Goal: Transaction & Acquisition: Purchase product/service

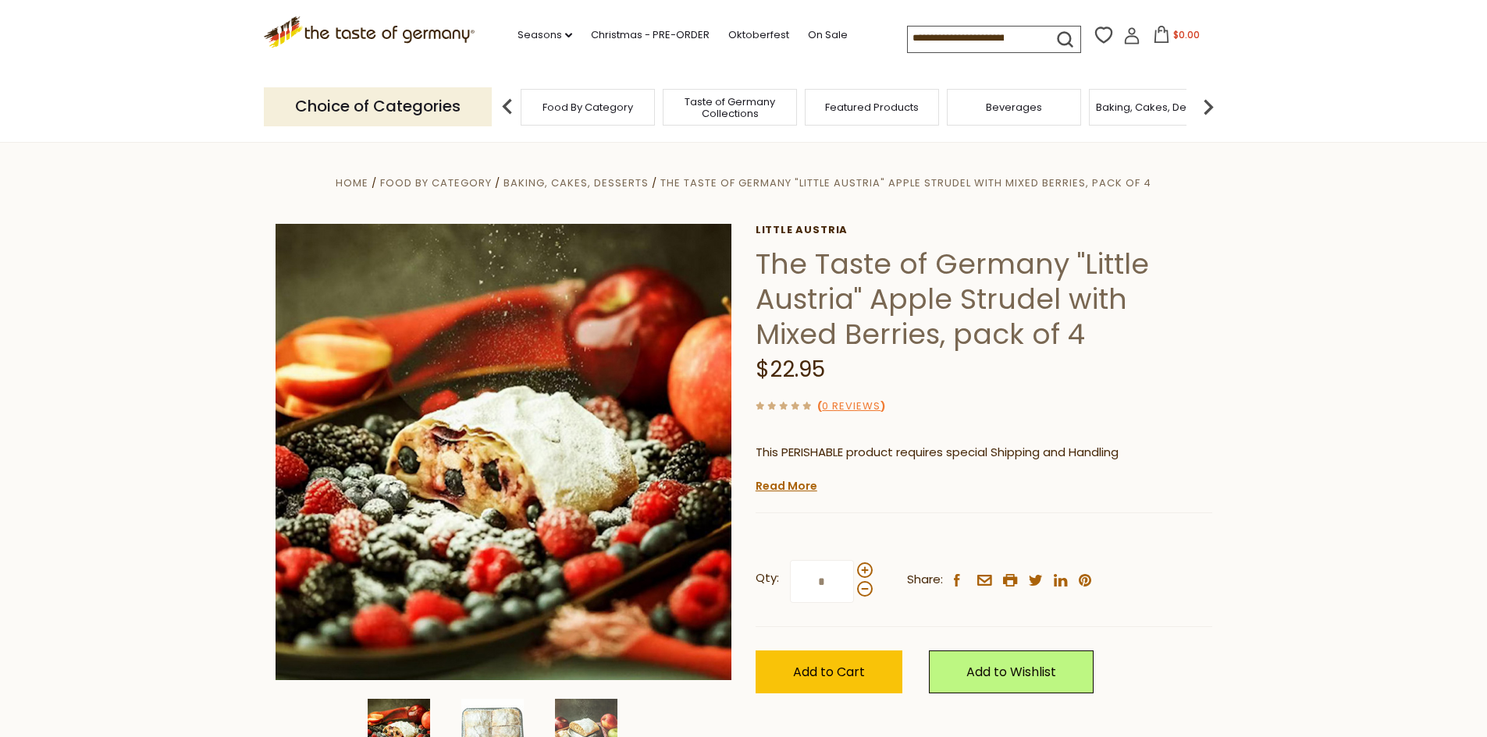
scroll to position [234, 0]
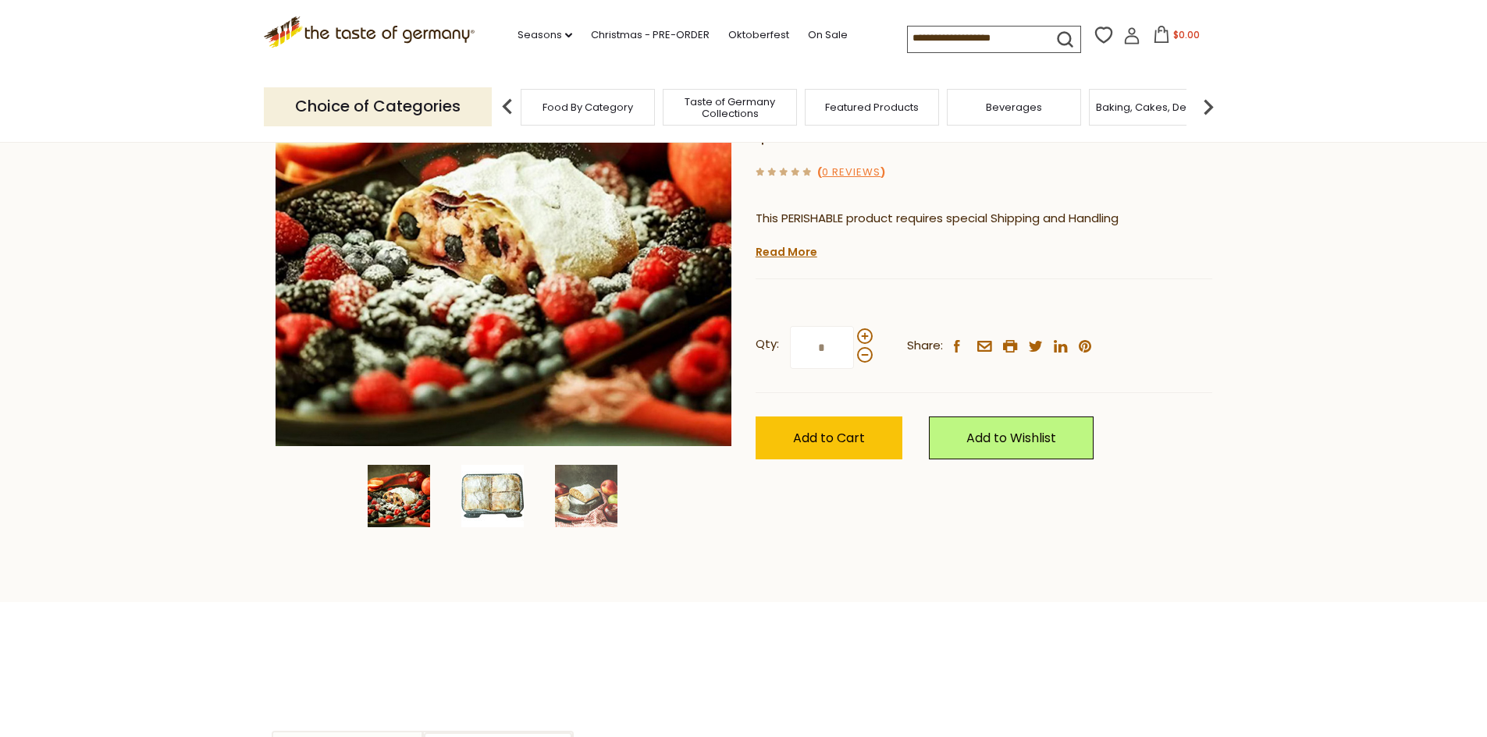
click at [476, 499] on img at bounding box center [492, 496] width 62 height 62
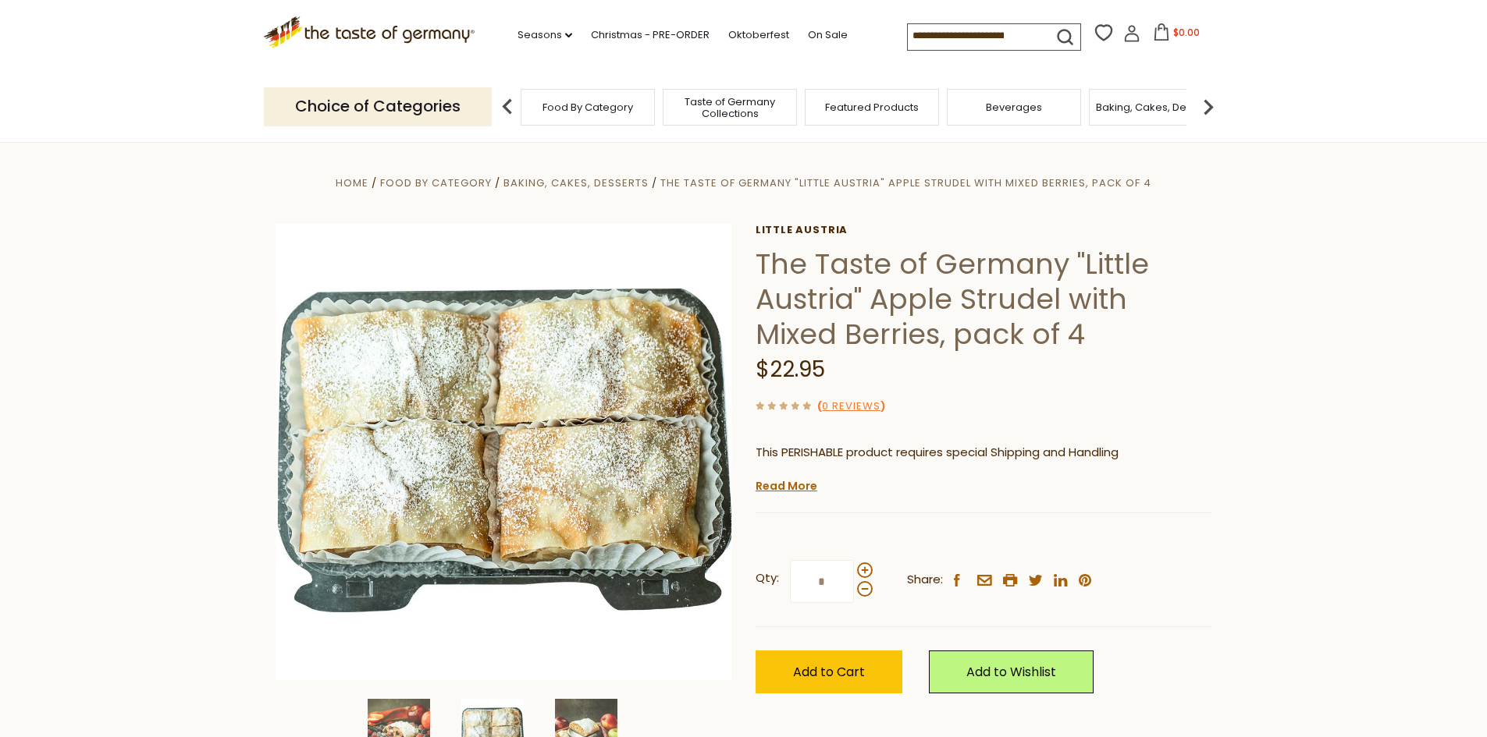
scroll to position [78, 0]
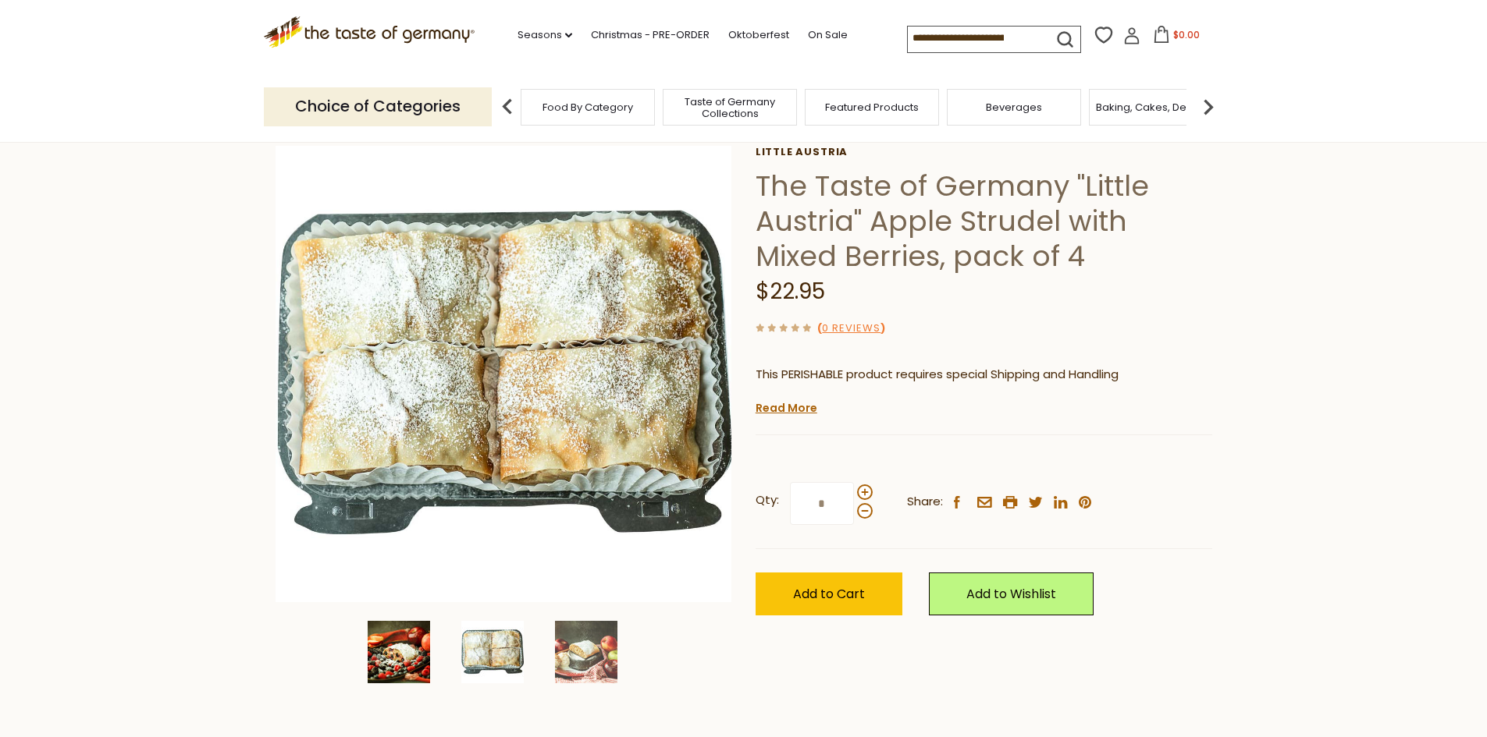
click at [374, 666] on img at bounding box center [399, 652] width 62 height 62
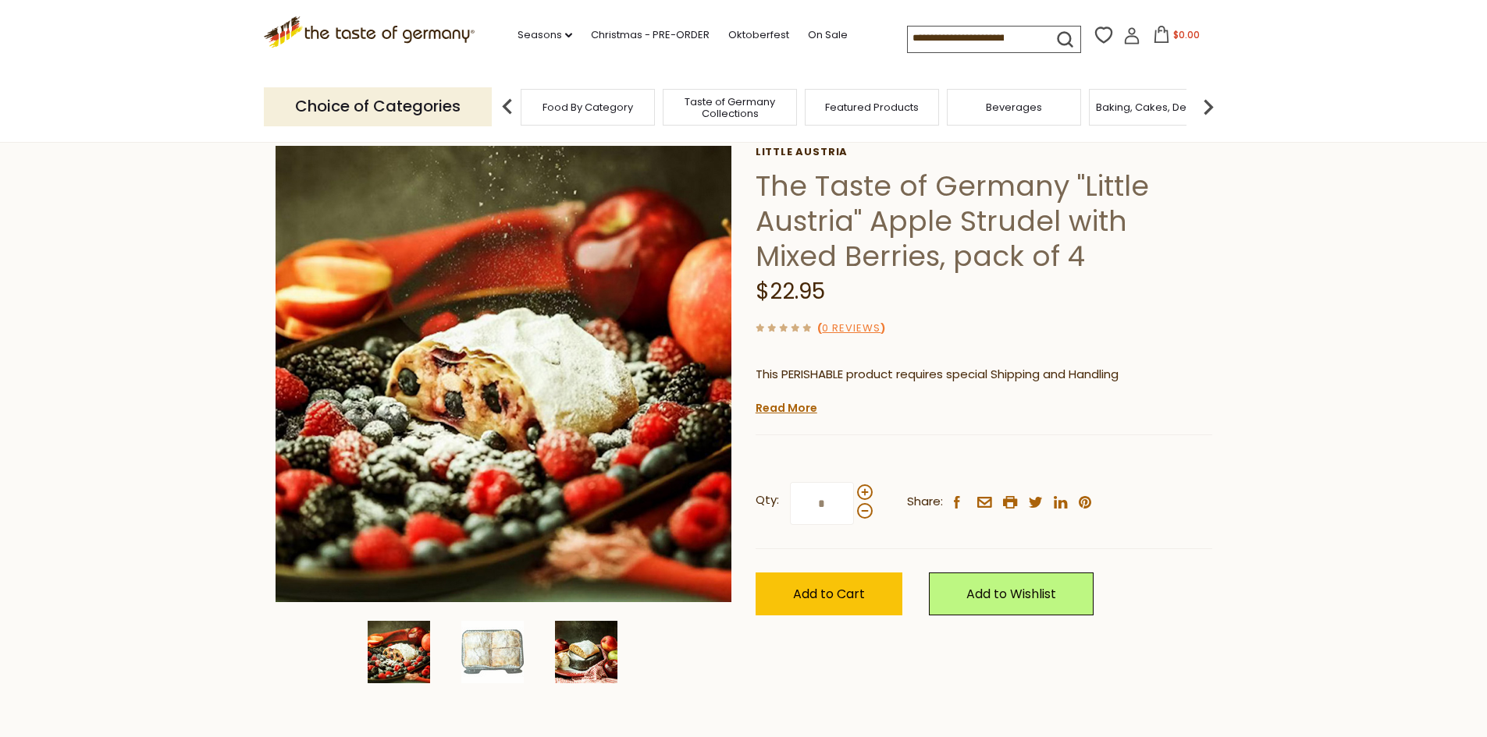
click at [592, 666] on img at bounding box center [586, 652] width 62 height 62
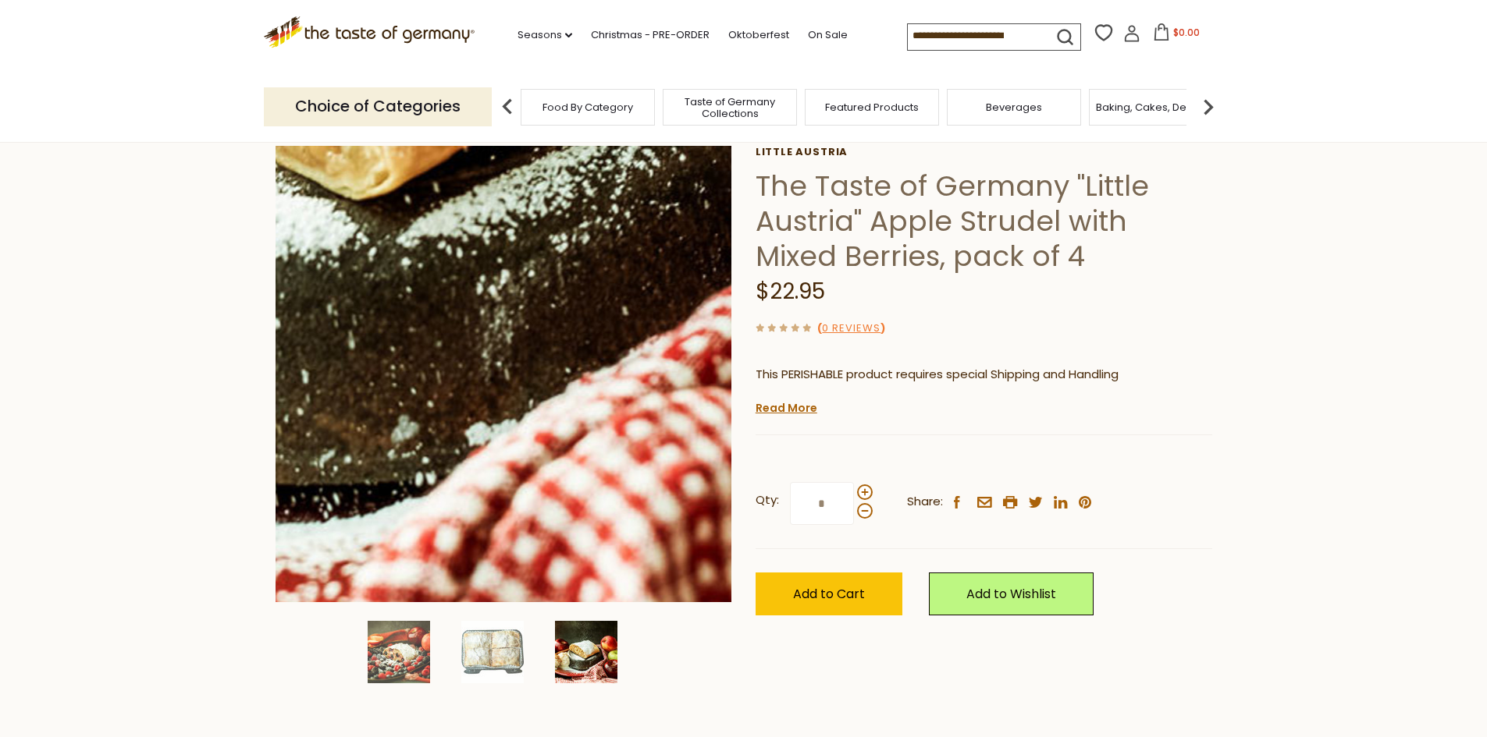
scroll to position [0, 0]
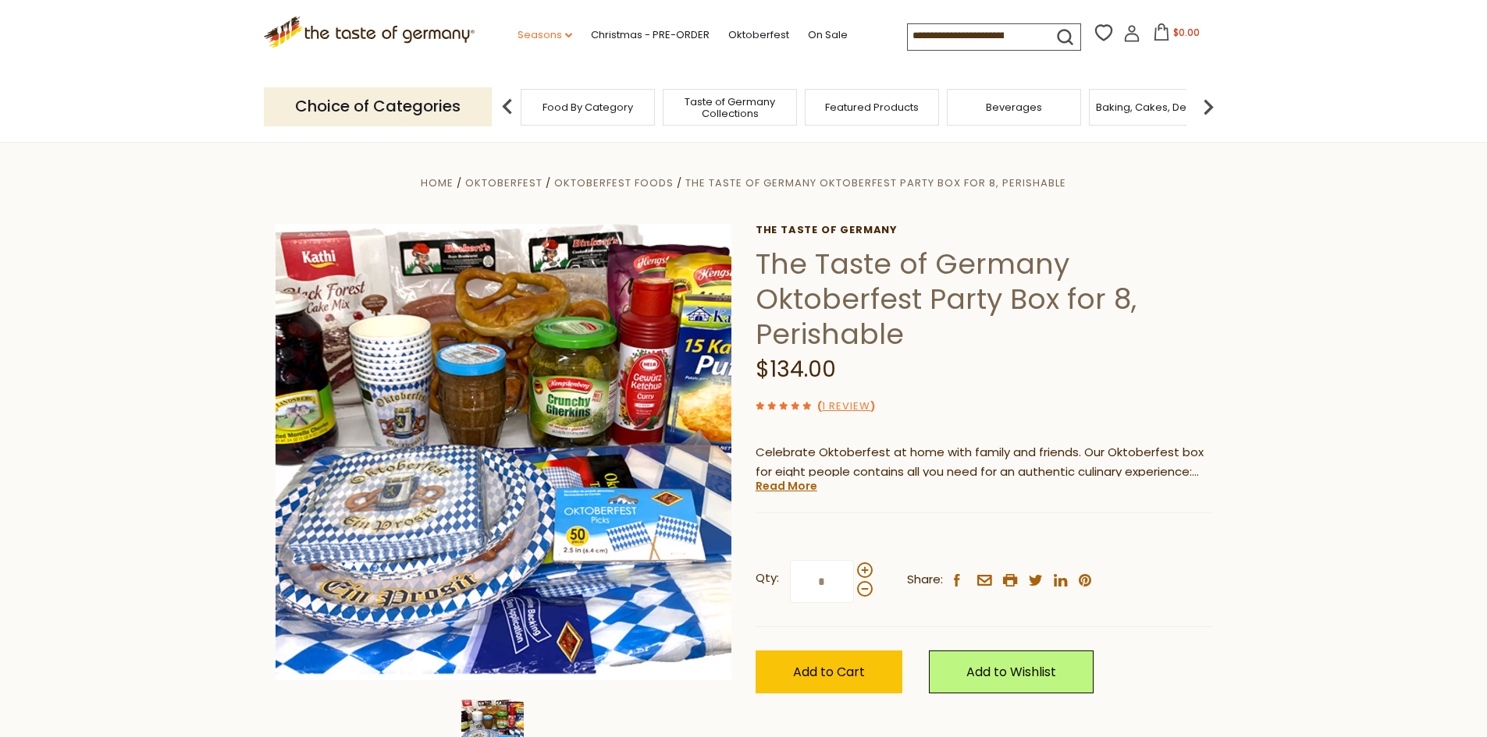
click at [555, 34] on link "Seasons dropdown_arrow" at bounding box center [544, 35] width 55 height 17
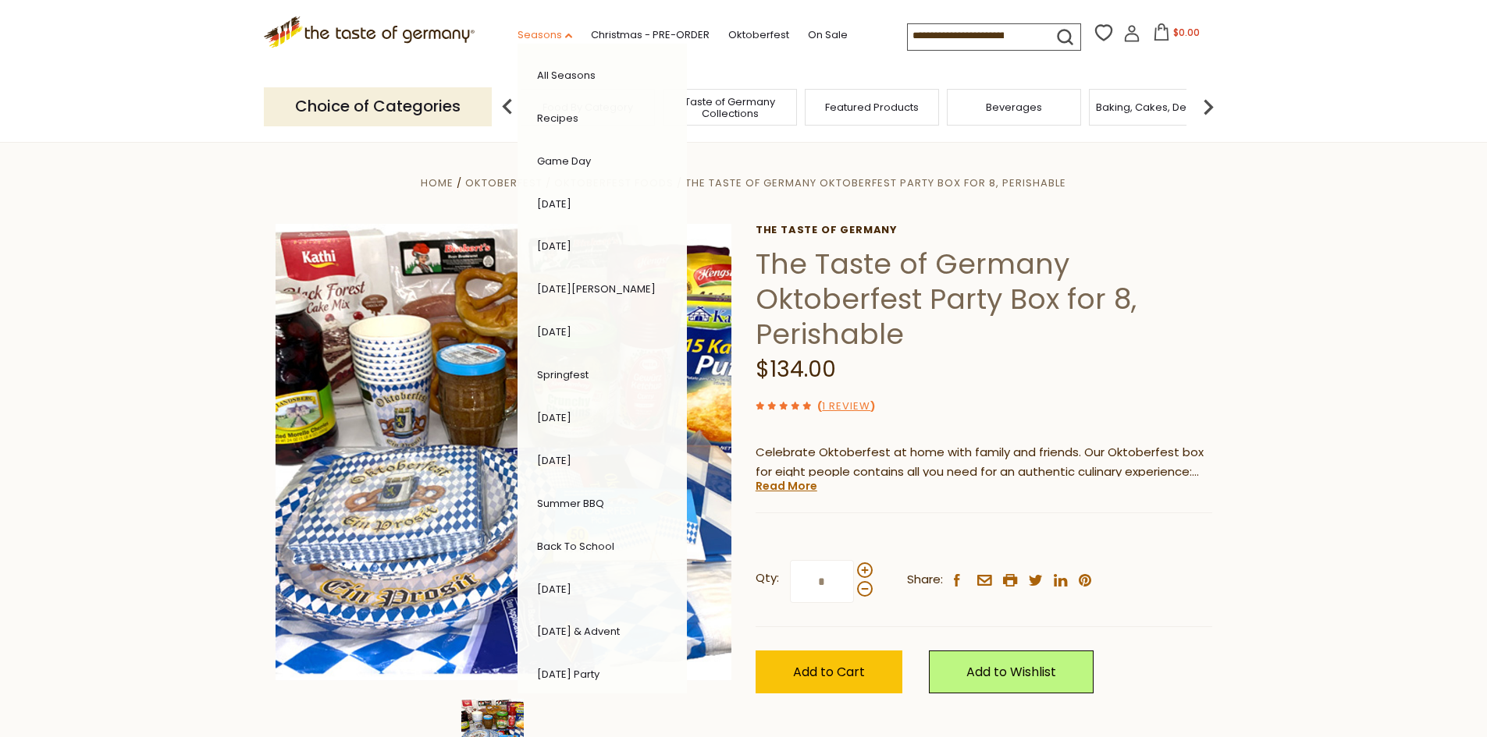
click at [552, 34] on link "Seasons dropdown_arrow" at bounding box center [544, 35] width 55 height 17
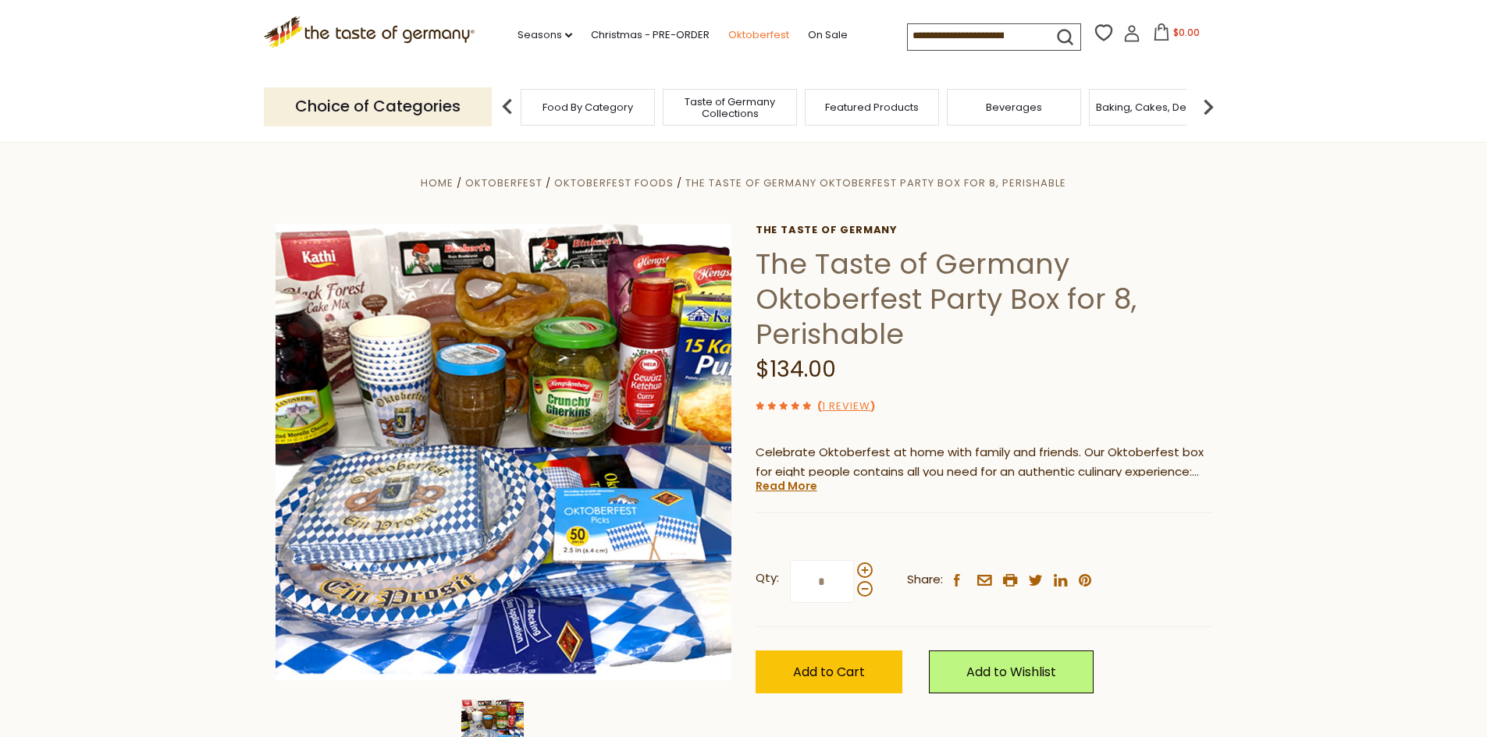
click at [742, 33] on link "Oktoberfest" at bounding box center [758, 35] width 61 height 17
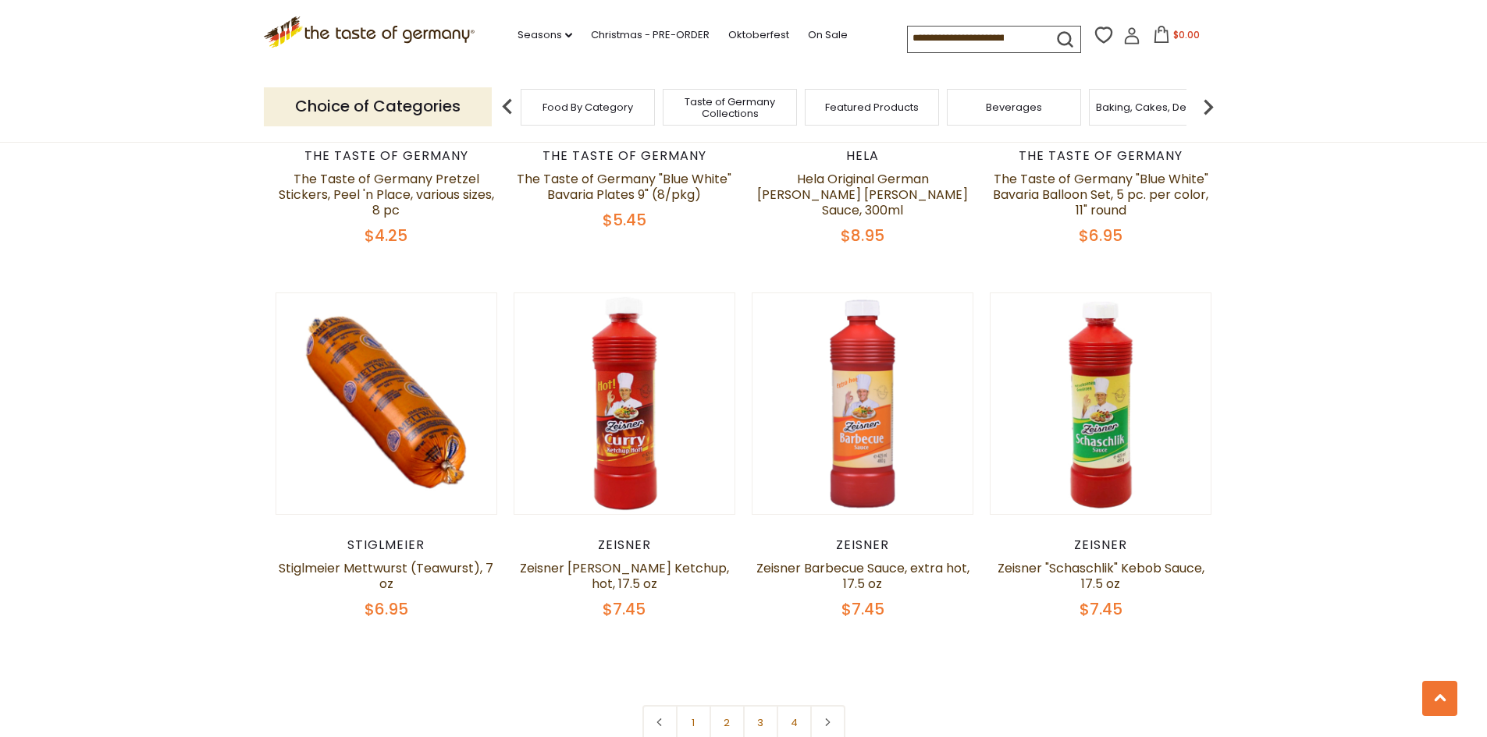
scroll to position [3590, 0]
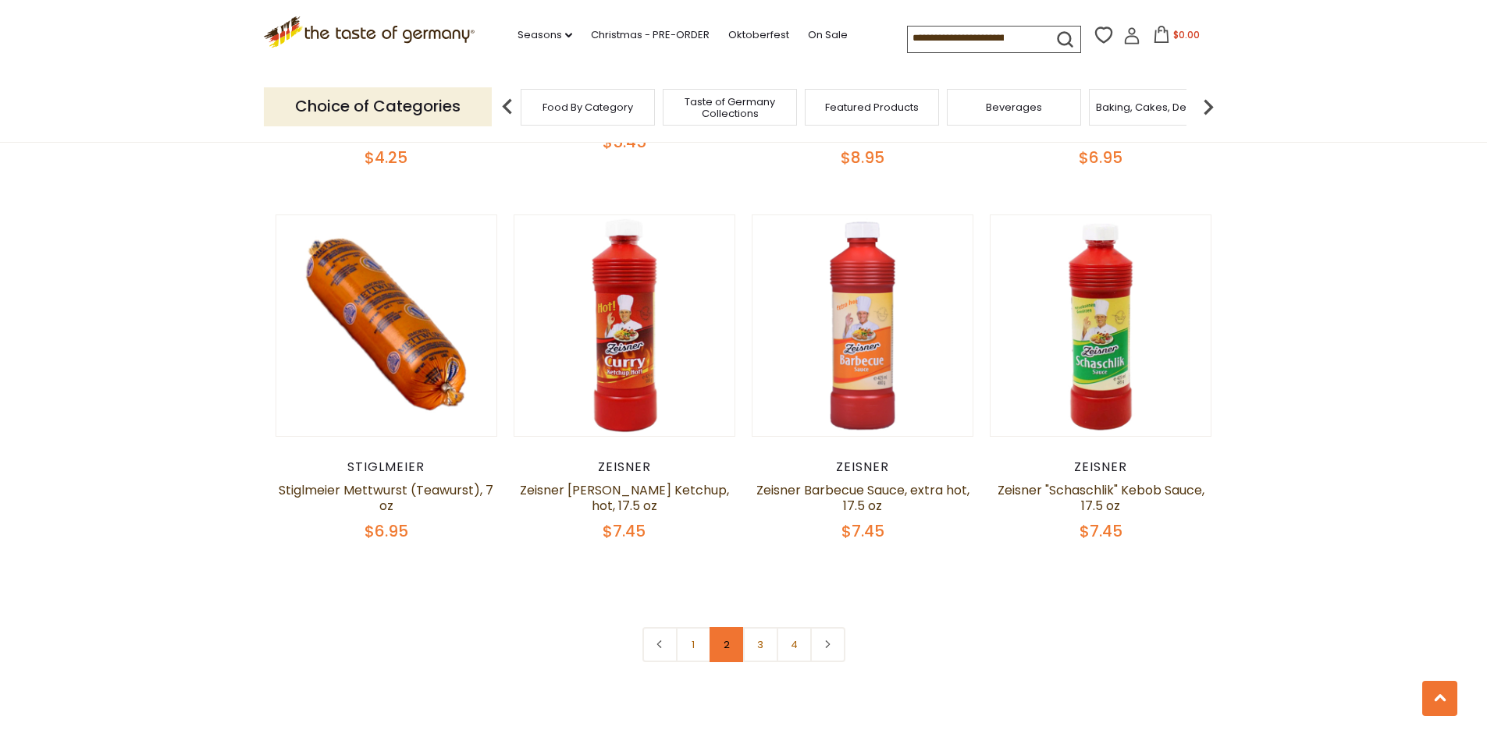
click at [726, 627] on link "2" at bounding box center [726, 644] width 35 height 35
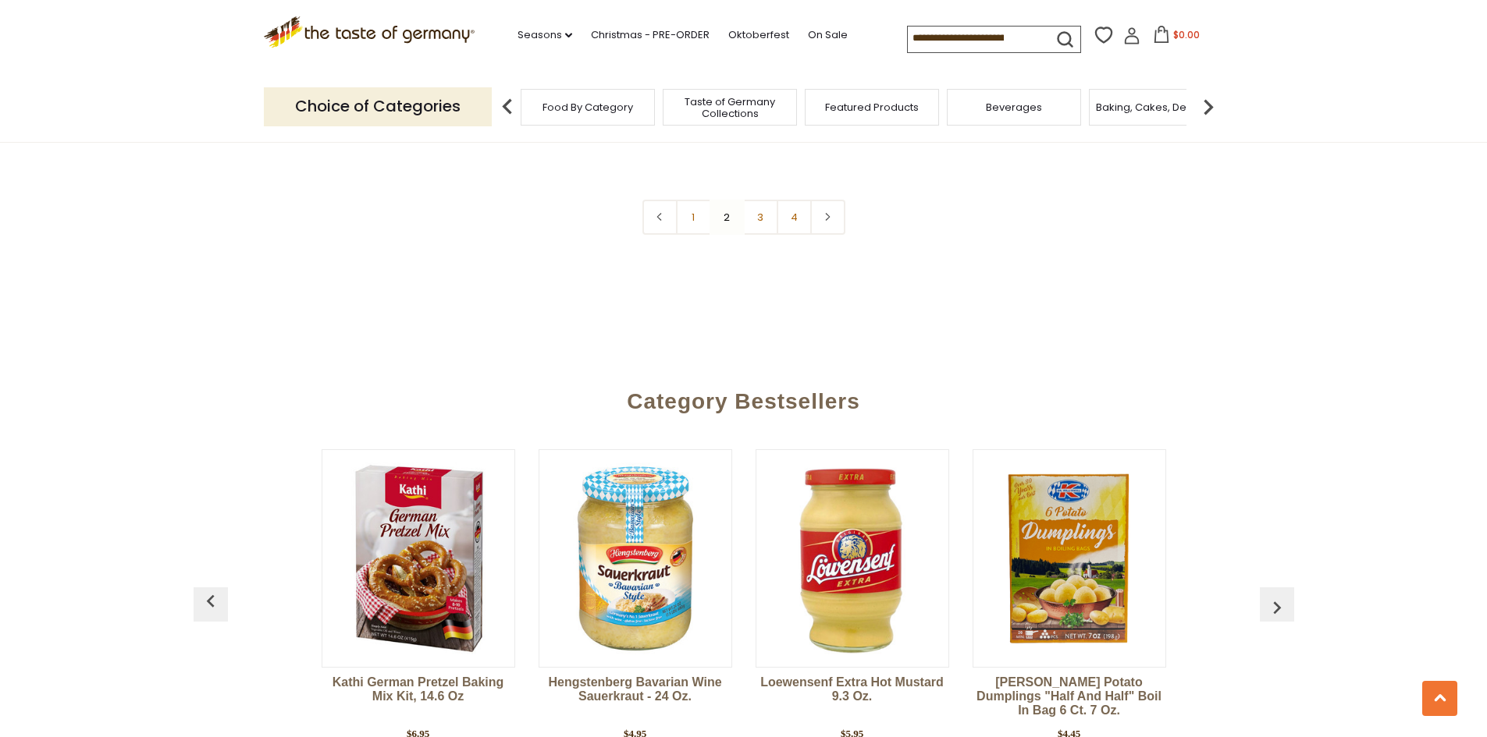
scroll to position [3970, 0]
